Goal: Check status: Check status

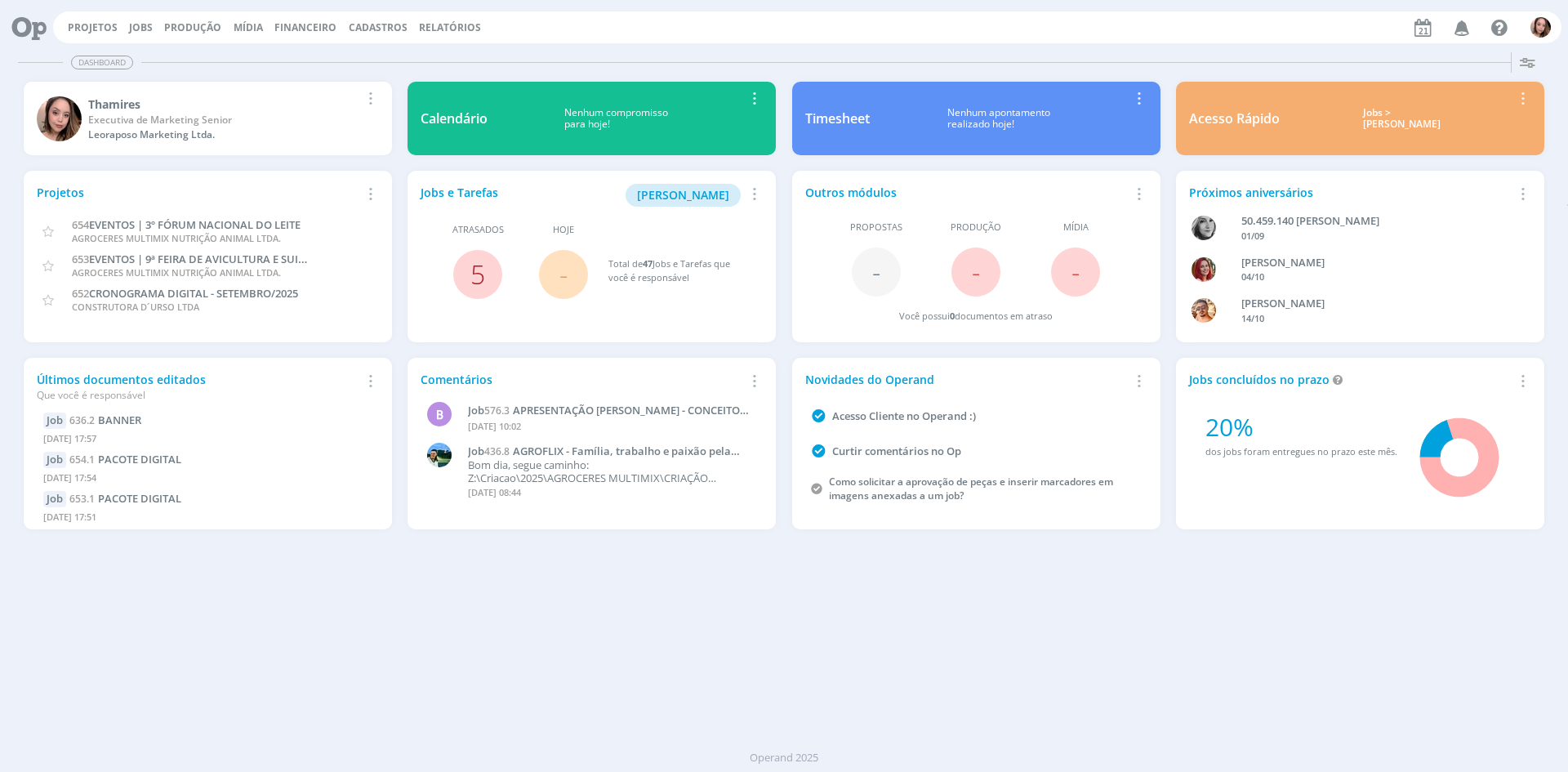
click at [477, 278] on link "5" at bounding box center [478, 274] width 15 height 35
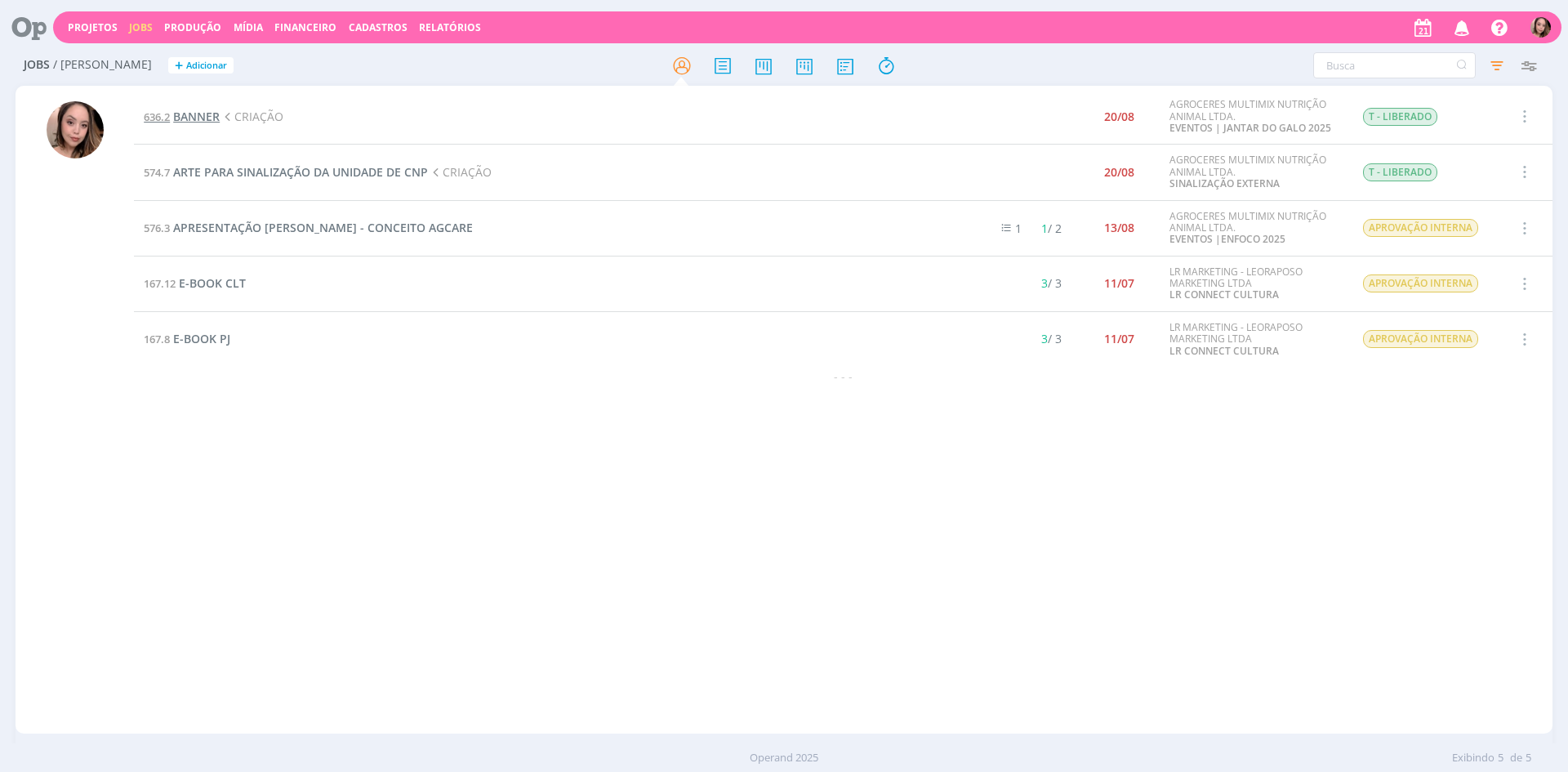
click at [194, 113] on span "BANNER" at bounding box center [196, 116] width 47 height 16
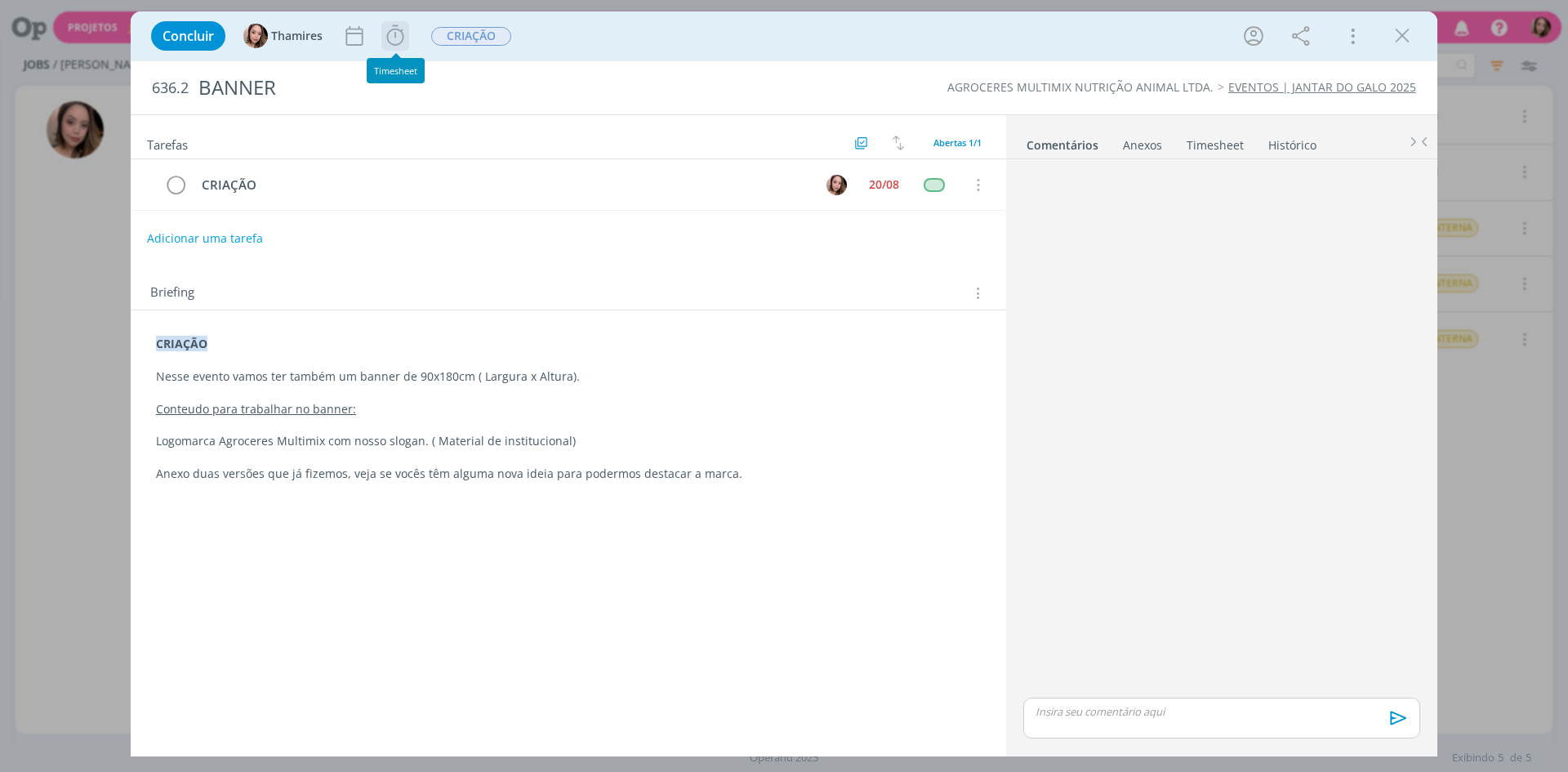
click at [401, 40] on icon "dialog" at bounding box center [395, 36] width 25 height 25
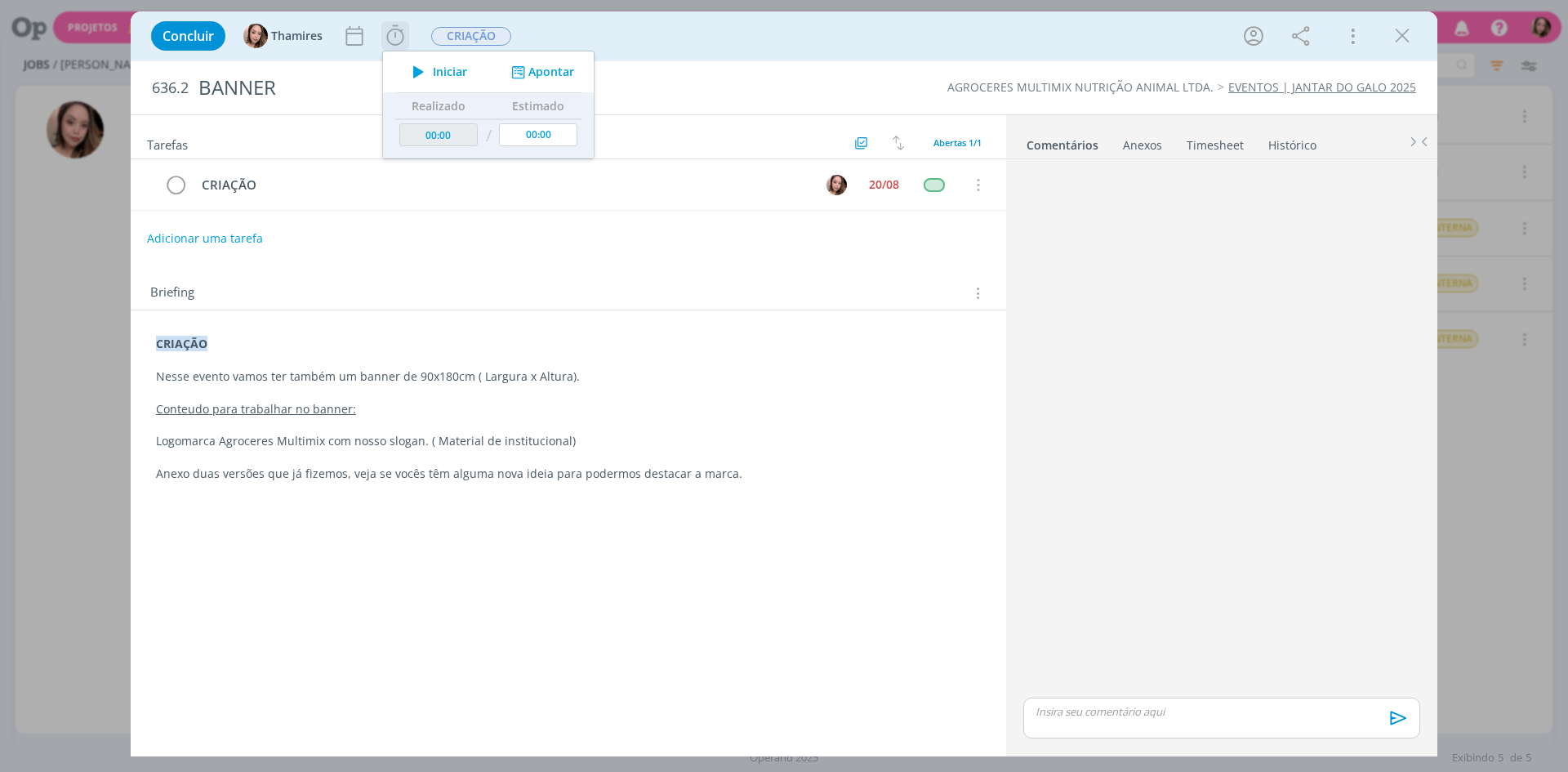
click at [430, 76] on icon "dialog" at bounding box center [418, 72] width 29 height 21
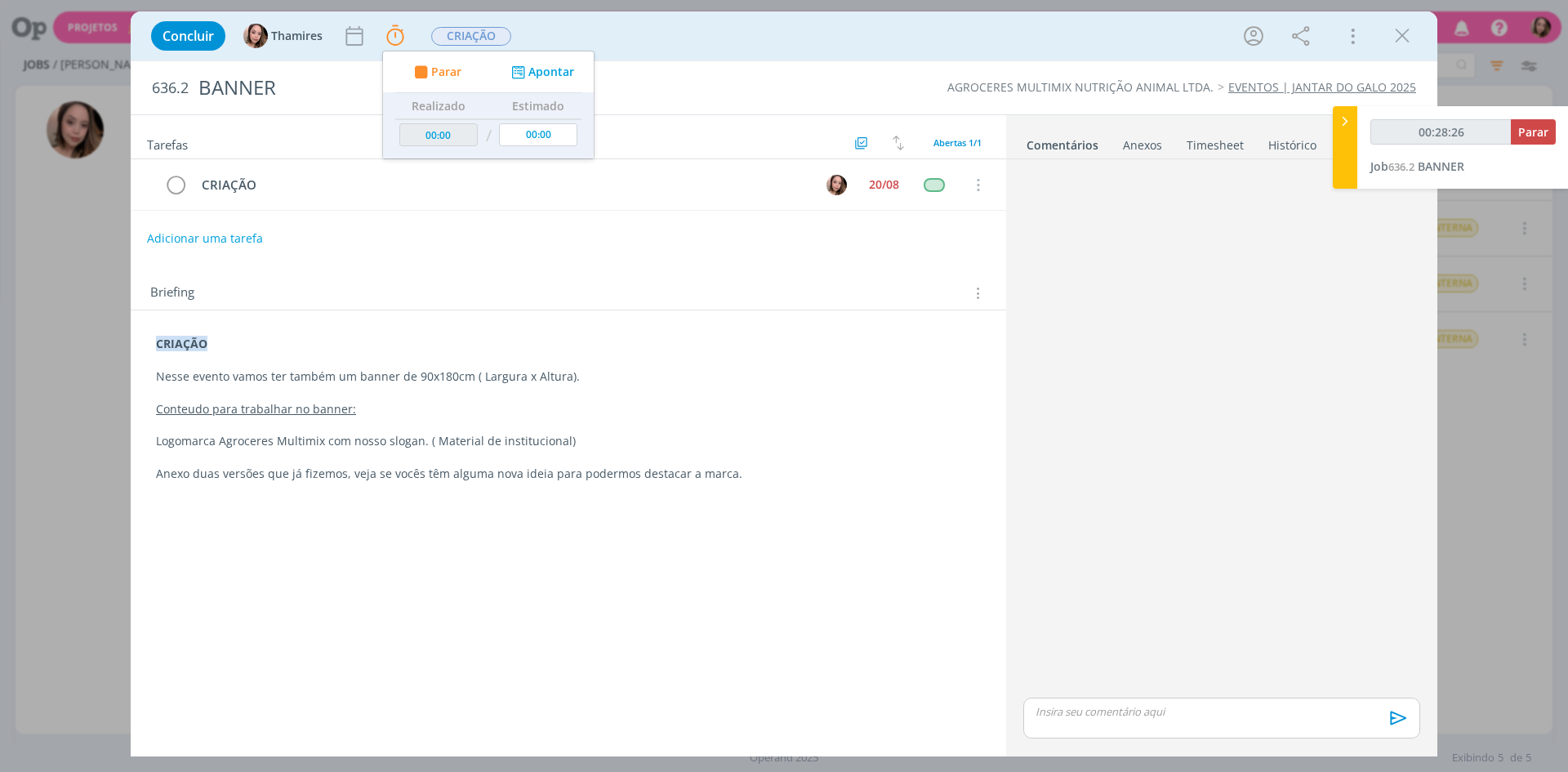
type input "00:29:26"
